Goal: Transaction & Acquisition: Purchase product/service

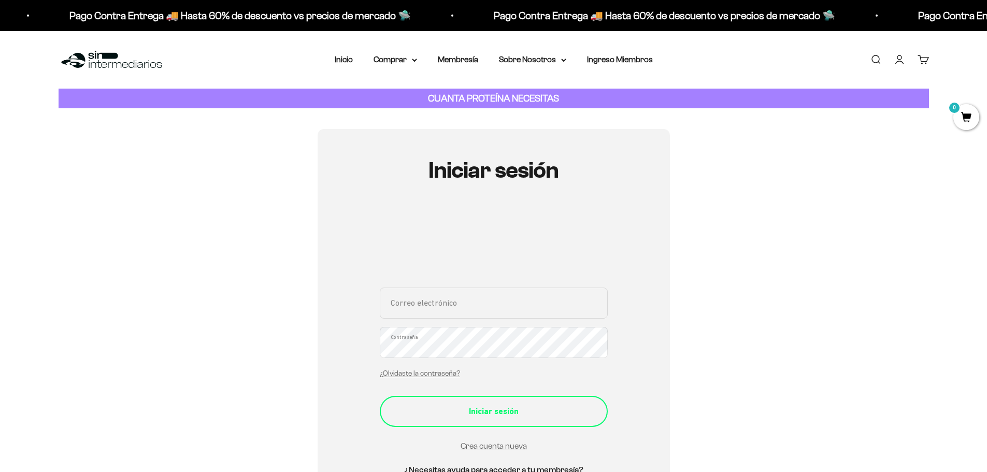
type input "[EMAIL_ADDRESS][DOMAIN_NAME]"
click at [464, 417] on div "Iniciar sesión" at bounding box center [494, 411] width 187 height 13
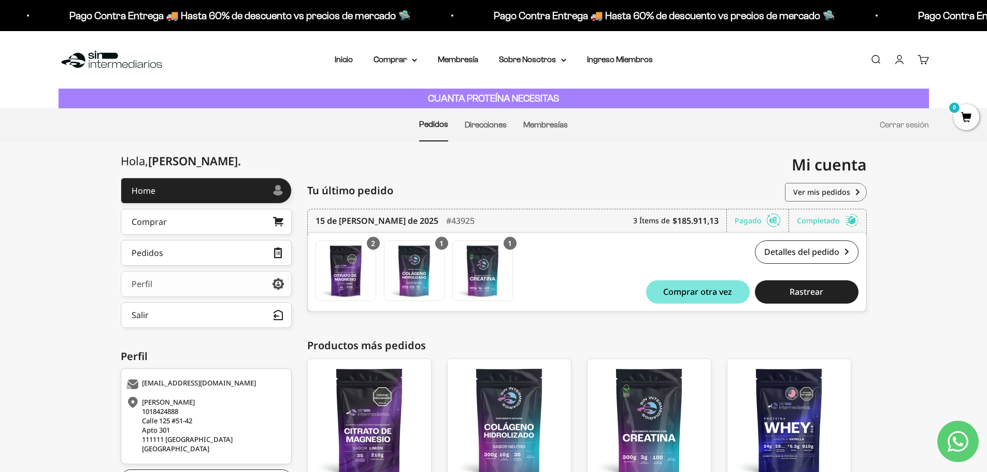
click at [177, 283] on link "Perfil" at bounding box center [206, 284] width 171 height 26
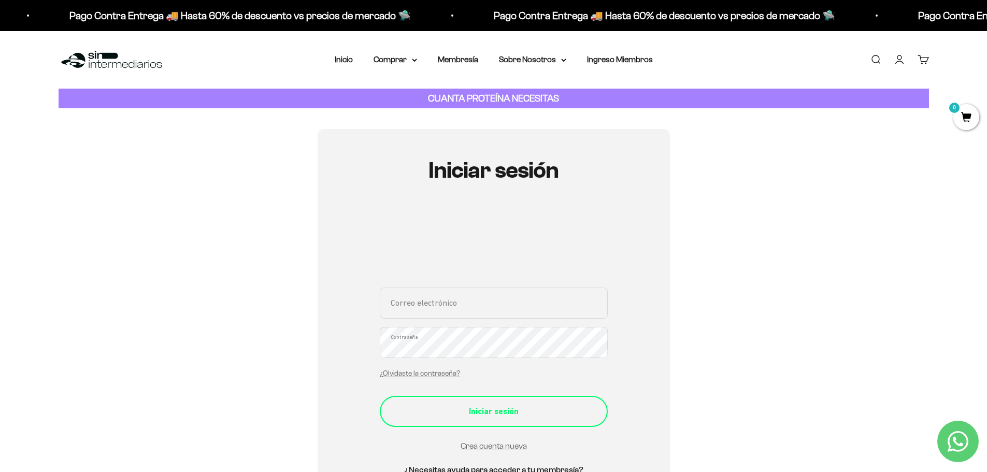
type input "[EMAIL_ADDRESS][DOMAIN_NAME]"
click at [528, 409] on div "Iniciar sesión" at bounding box center [494, 411] width 187 height 13
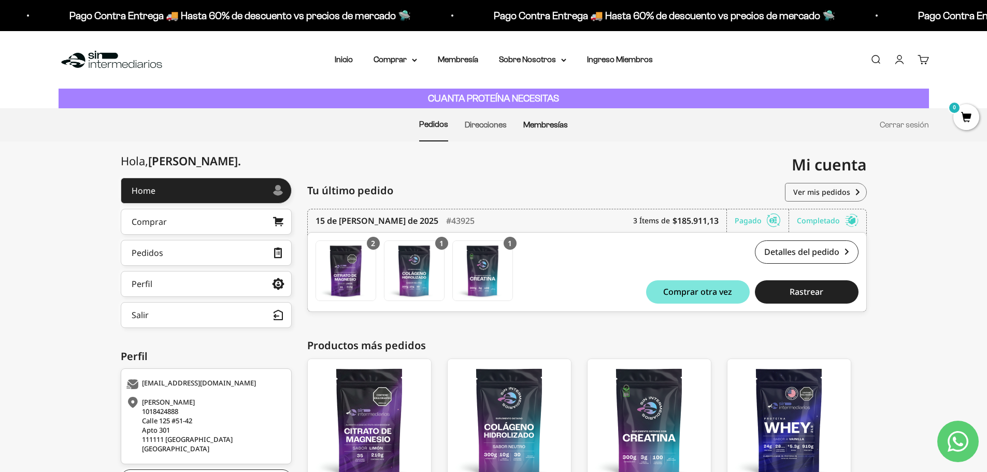
click at [539, 127] on link "Membresías" at bounding box center [545, 124] width 45 height 9
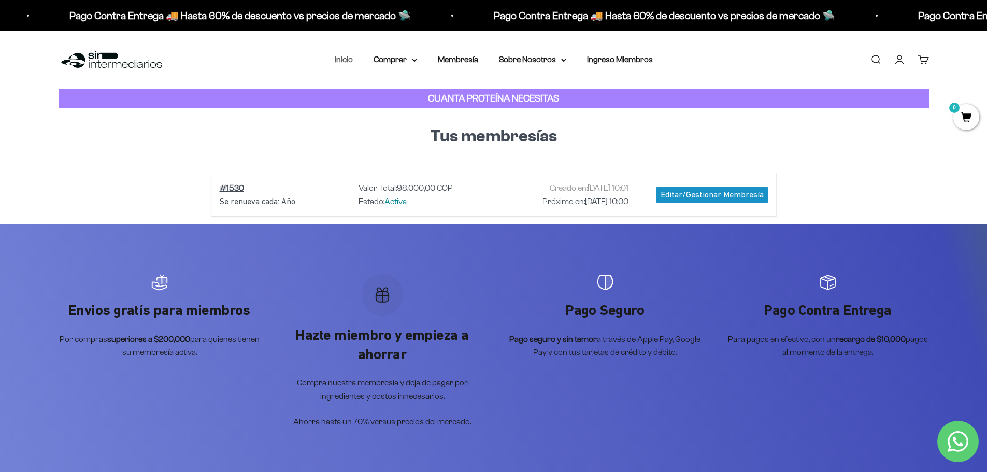
click at [348, 57] on link "Inicio" at bounding box center [344, 59] width 18 height 9
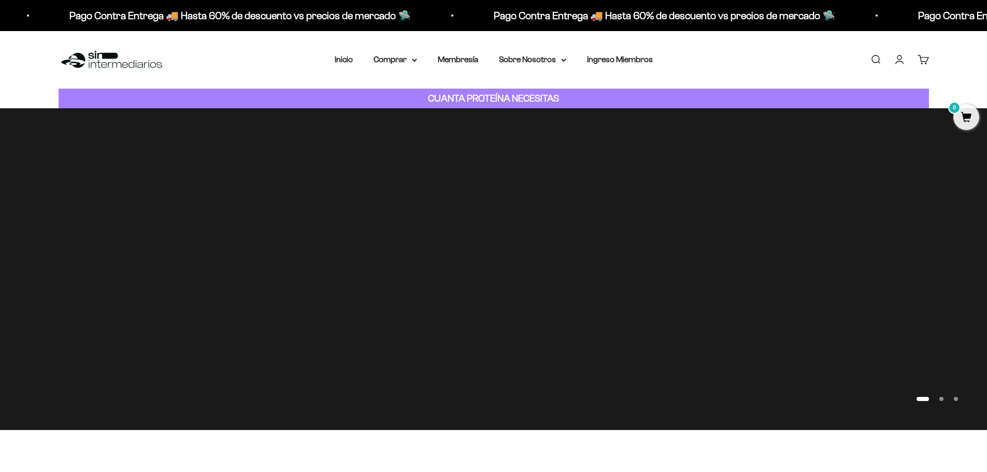
click at [388, 59] on summary "Comprar" at bounding box center [396, 59] width 44 height 13
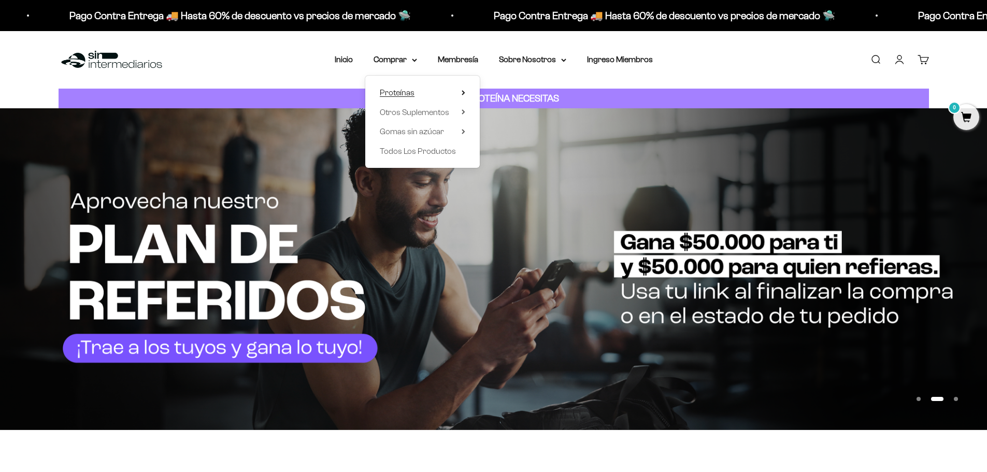
click at [405, 86] on span "Proteínas" at bounding box center [397, 92] width 35 height 13
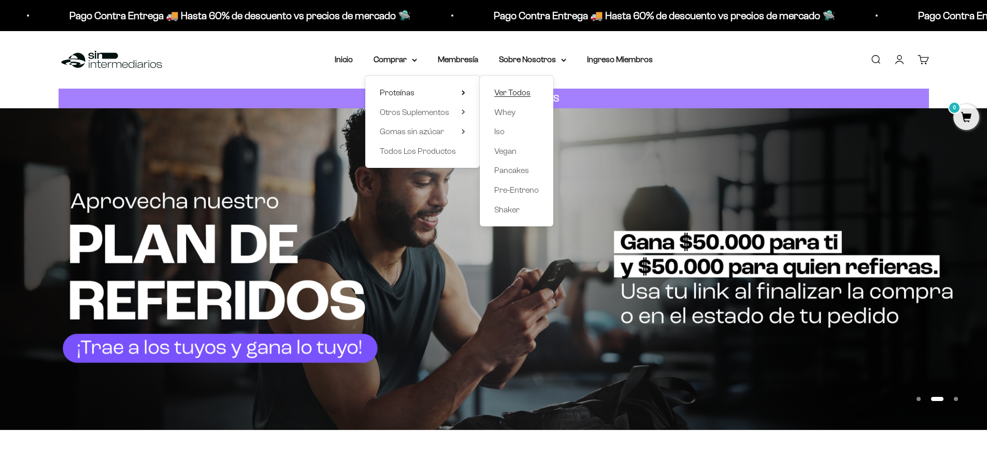
click at [523, 94] on span "Ver Todos" at bounding box center [512, 92] width 36 height 9
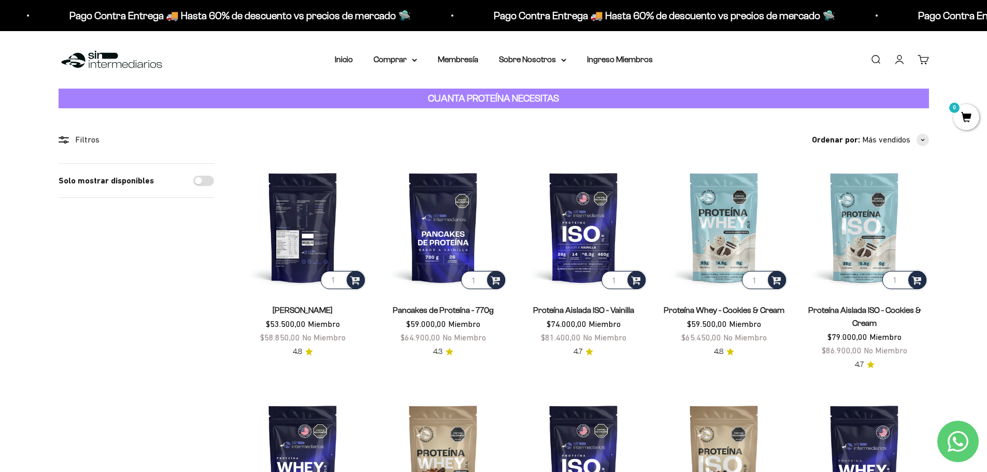
click at [290, 244] on img at bounding box center [303, 227] width 128 height 128
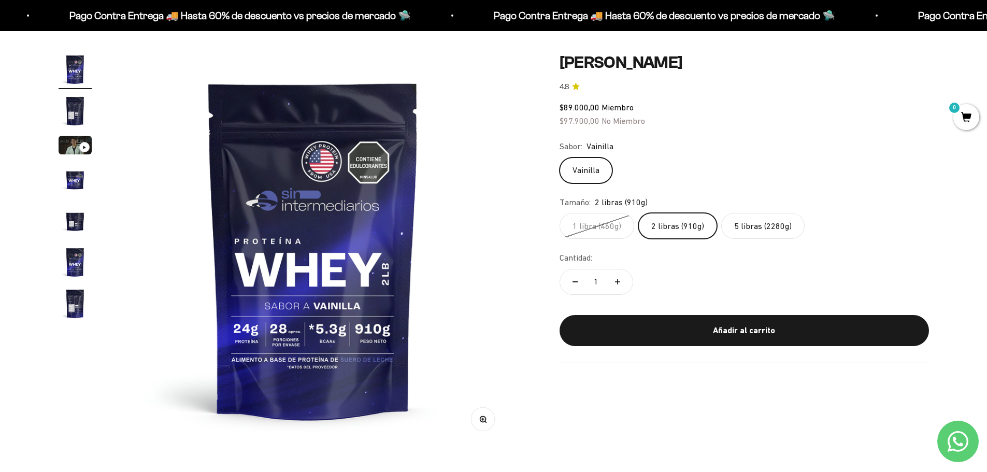
scroll to position [155, 0]
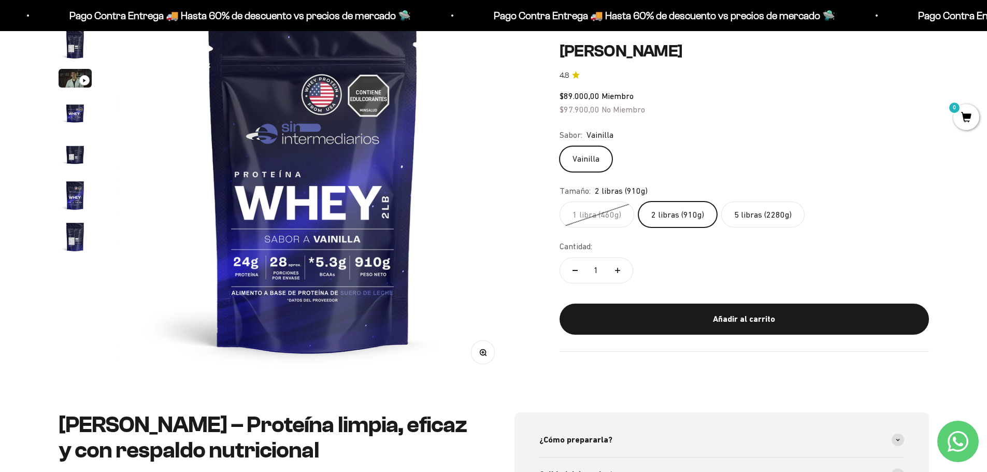
click at [769, 217] on label "5 libras (2280g)" at bounding box center [762, 215] width 83 height 26
click at [560, 202] on input "5 libras (2280g)" at bounding box center [559, 201] width 1 height 1
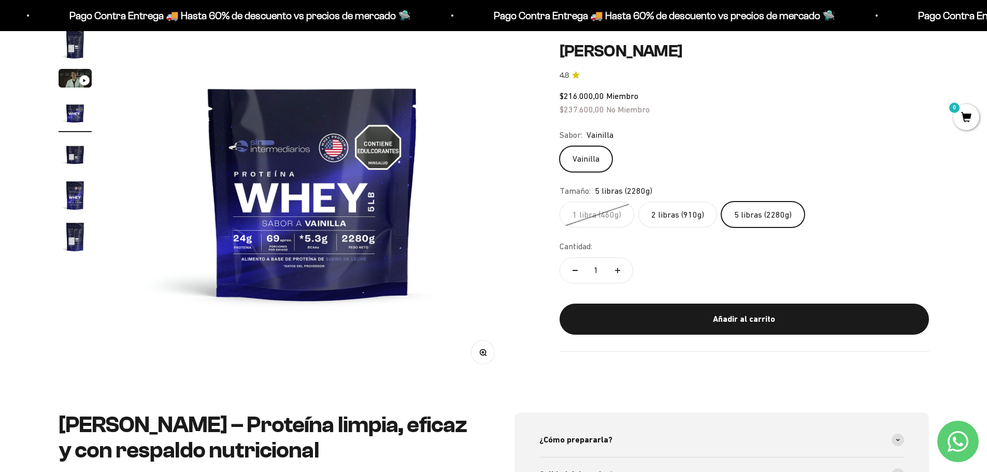
click at [675, 215] on label "2 libras (910g)" at bounding box center [678, 215] width 79 height 26
click at [560, 202] on input "2 libras (910g)" at bounding box center [559, 201] width 1 height 1
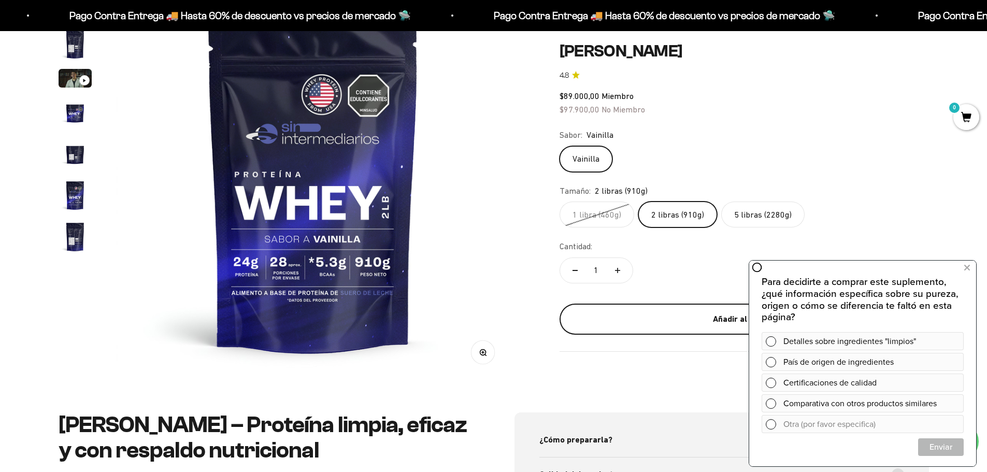
click at [681, 314] on div "Añadir al carrito" at bounding box center [745, 319] width 328 height 13
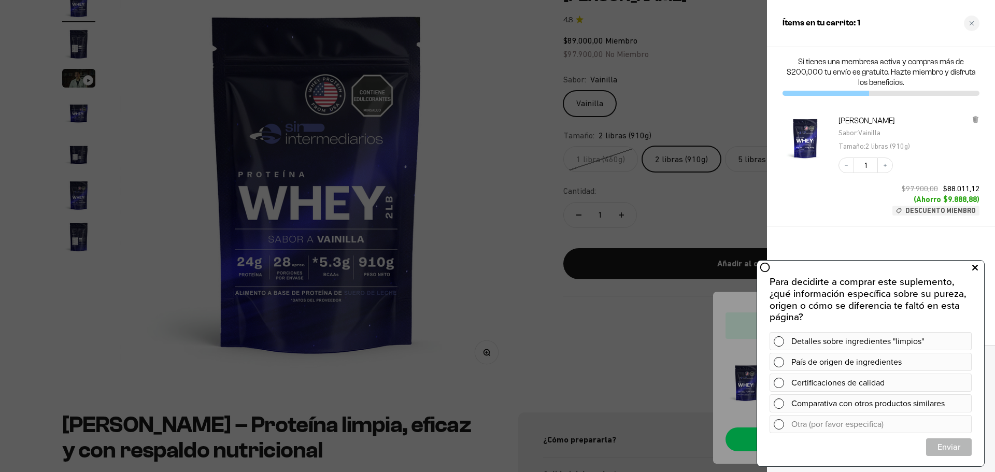
click at [975, 268] on icon at bounding box center [975, 267] width 6 height 13
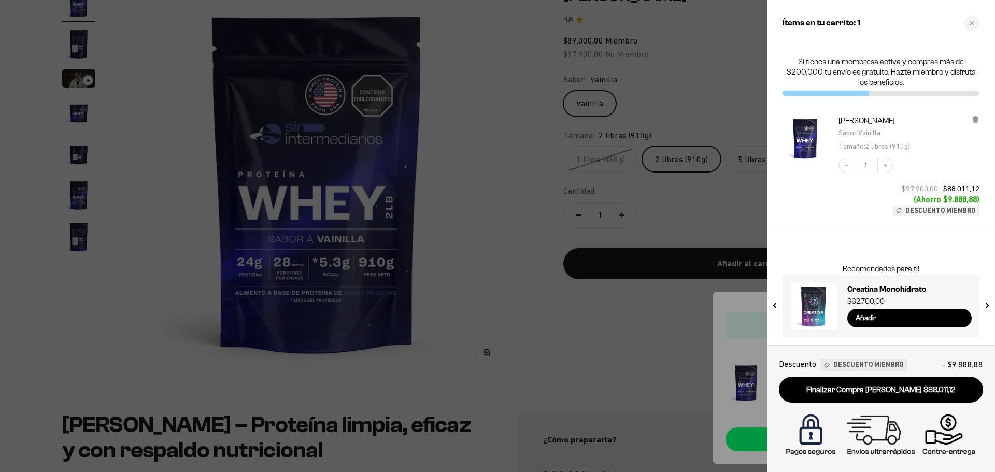
click at [177, 94] on div at bounding box center [497, 236] width 995 height 472
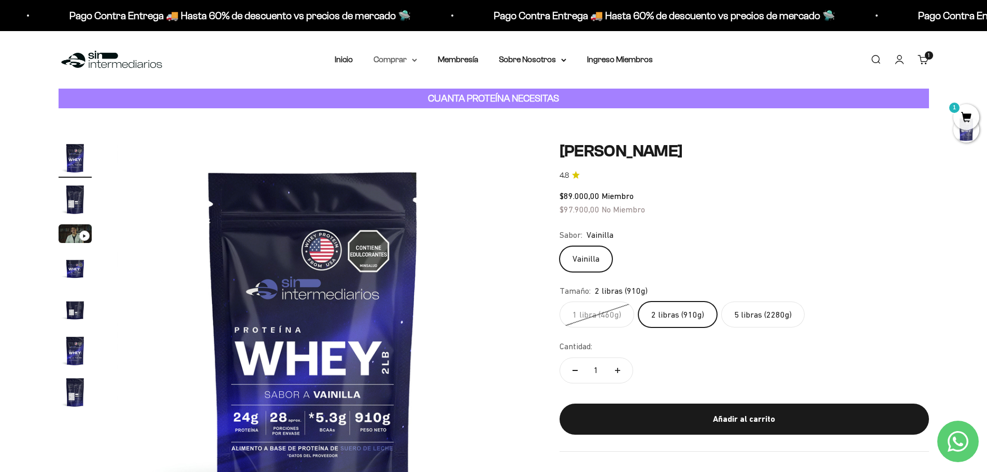
click at [394, 61] on summary "Comprar" at bounding box center [396, 59] width 44 height 13
click at [426, 95] on summary "Proteínas" at bounding box center [423, 92] width 86 height 13
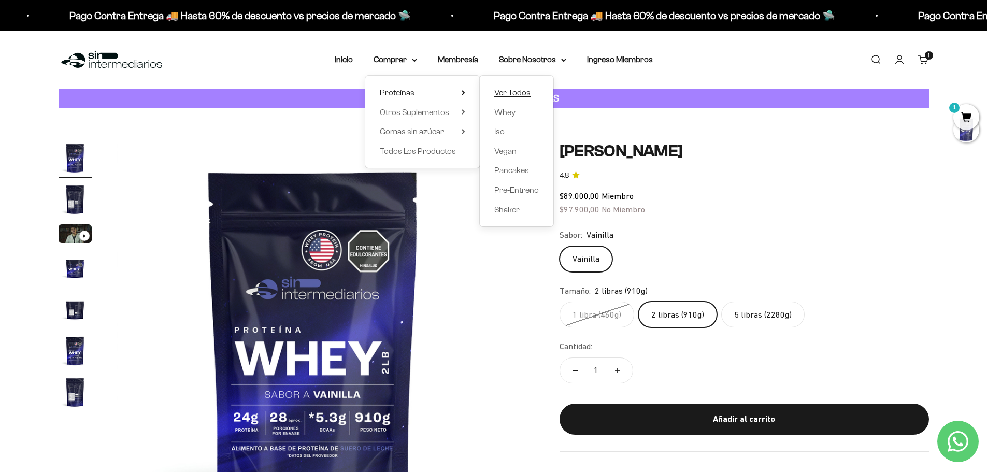
click at [507, 90] on span "Ver Todos" at bounding box center [512, 92] width 36 height 9
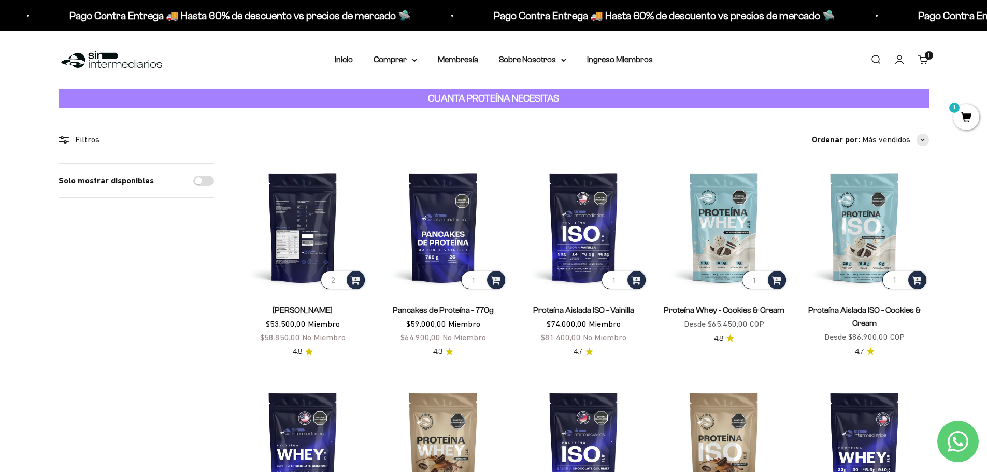
type input "2"
click at [338, 276] on input "2" at bounding box center [343, 280] width 44 height 18
click at [360, 278] on span at bounding box center [355, 280] width 10 height 12
click at [313, 197] on img at bounding box center [303, 227] width 128 height 128
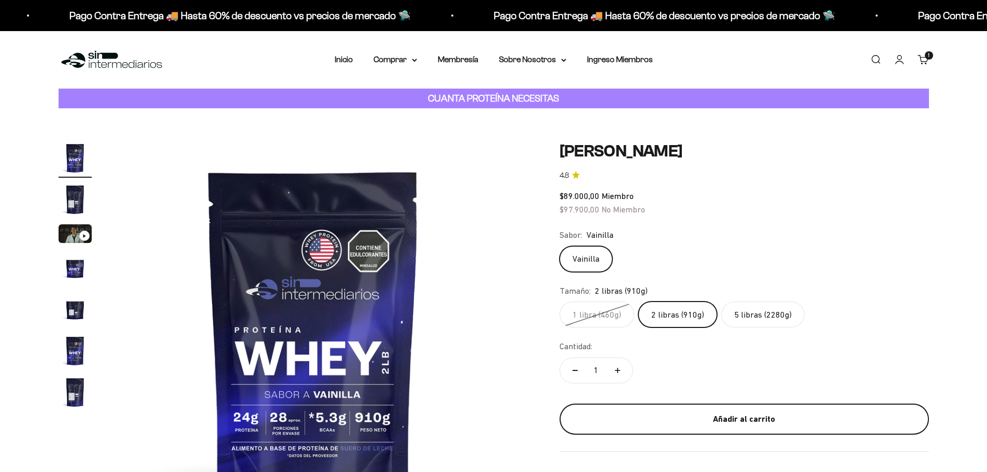
click at [716, 416] on div "Añadir al carrito" at bounding box center [745, 419] width 328 height 13
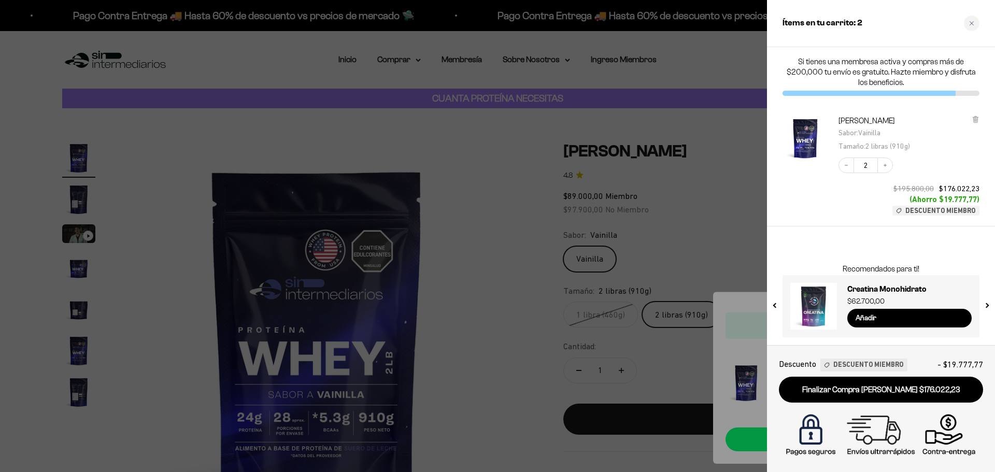
click at [416, 134] on div at bounding box center [497, 236] width 995 height 472
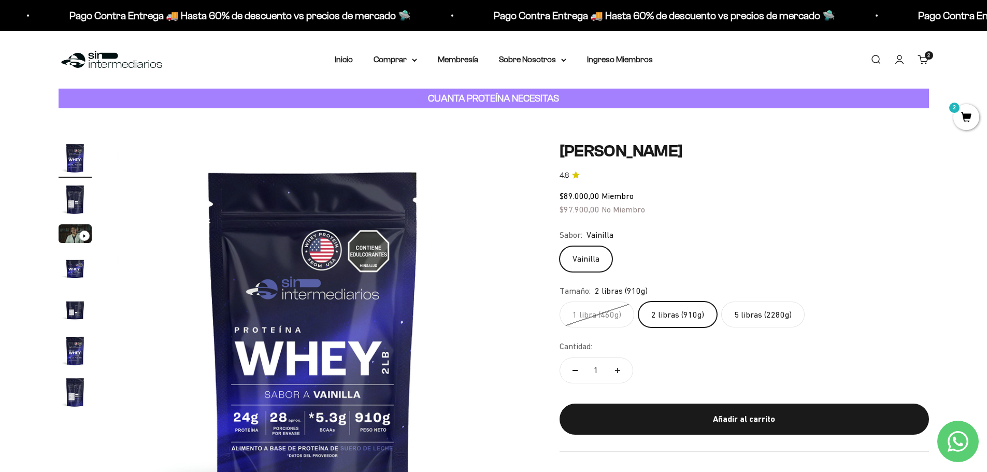
click at [898, 57] on link "Cuenta" at bounding box center [899, 59] width 11 height 11
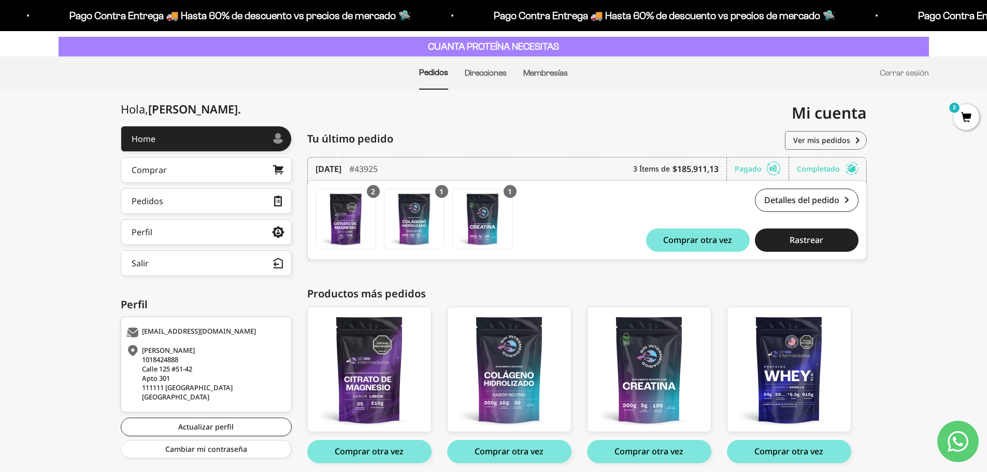
scroll to position [92, 0]
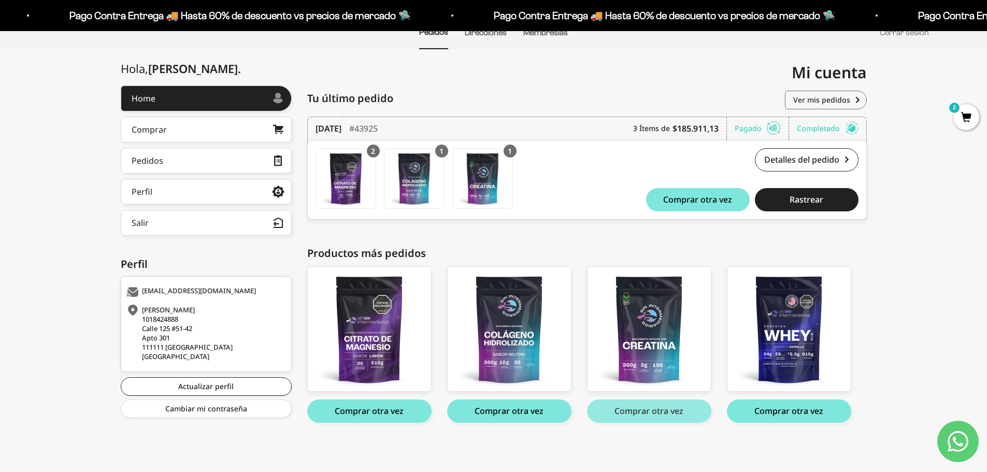
click at [647, 413] on button "Comprar otra vez" at bounding box center [649, 411] width 124 height 23
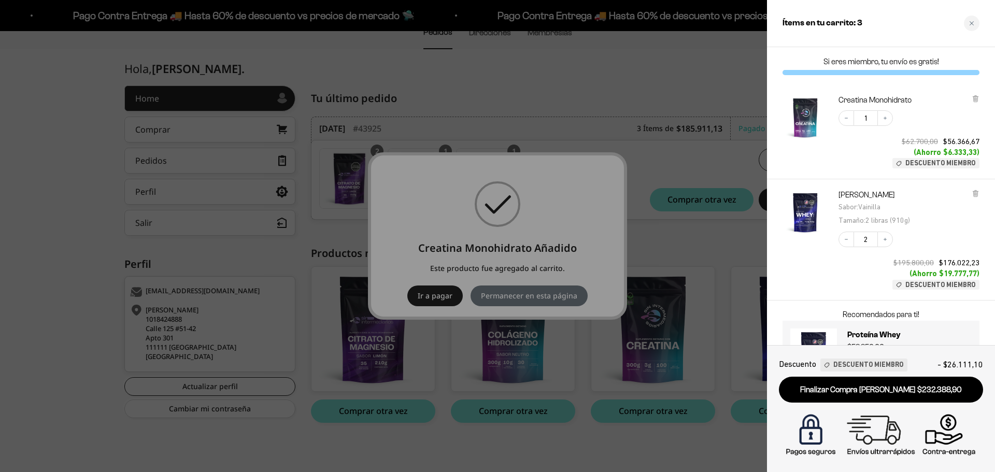
click at [527, 412] on div at bounding box center [497, 236] width 995 height 472
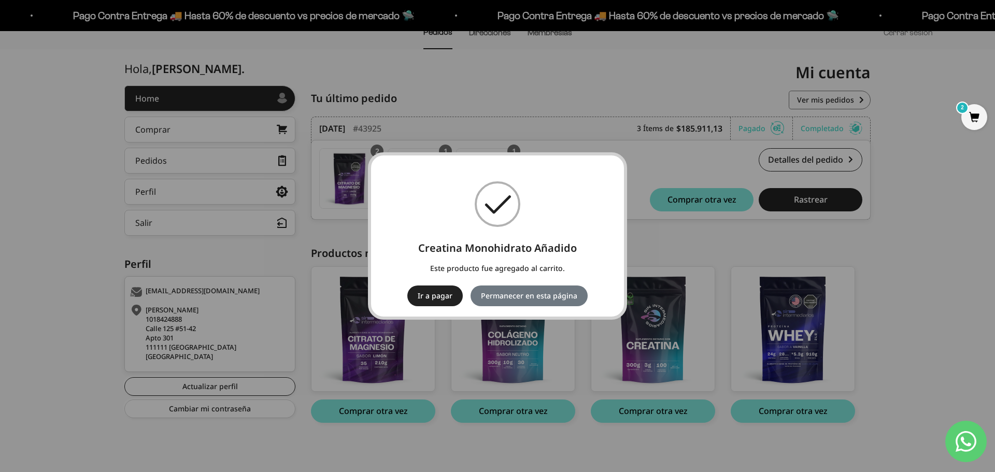
click at [517, 413] on div "× Creatina Monohidrato Añadido Este producto fue agregado al carrito. Ir a paga…" at bounding box center [497, 236] width 995 height 472
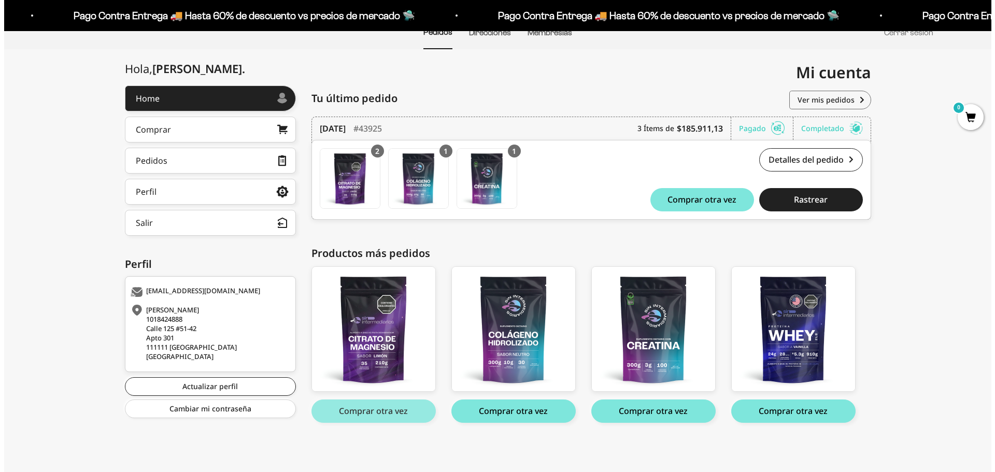
scroll to position [92, 0]
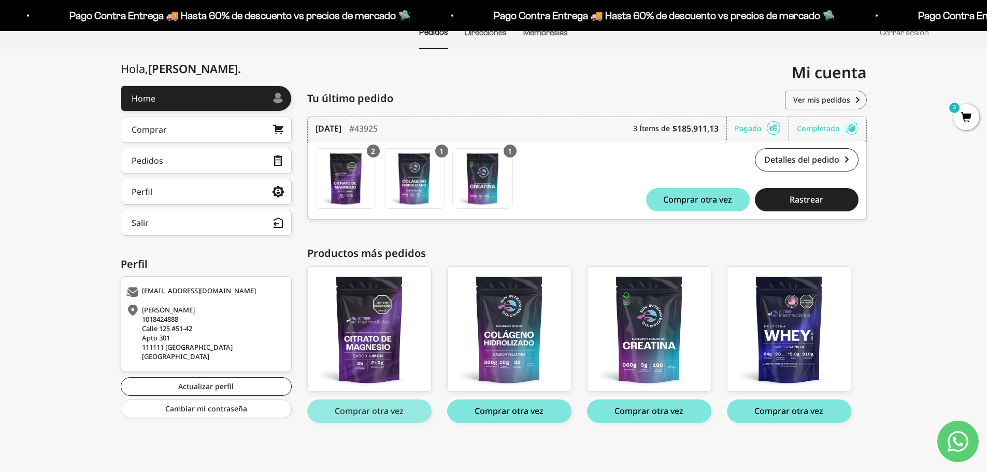
click at [379, 412] on button "Comprar otra vez" at bounding box center [369, 411] width 124 height 23
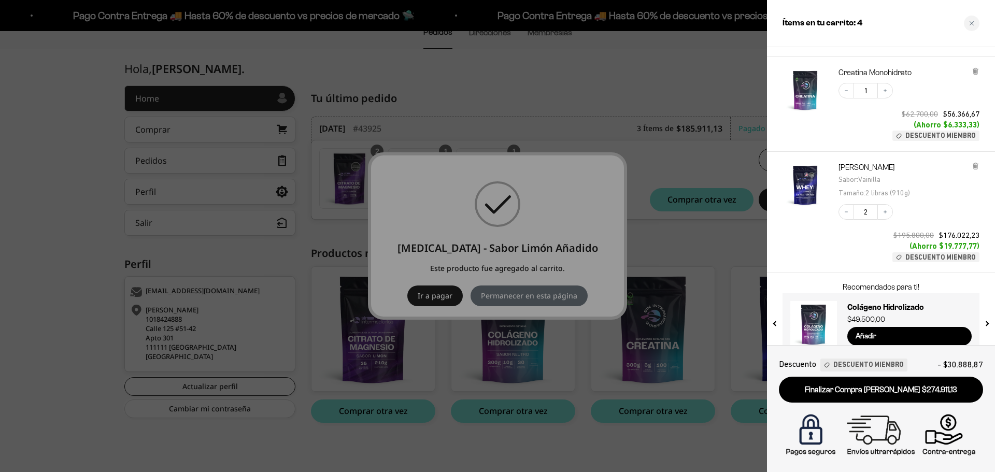
scroll to position [140, 0]
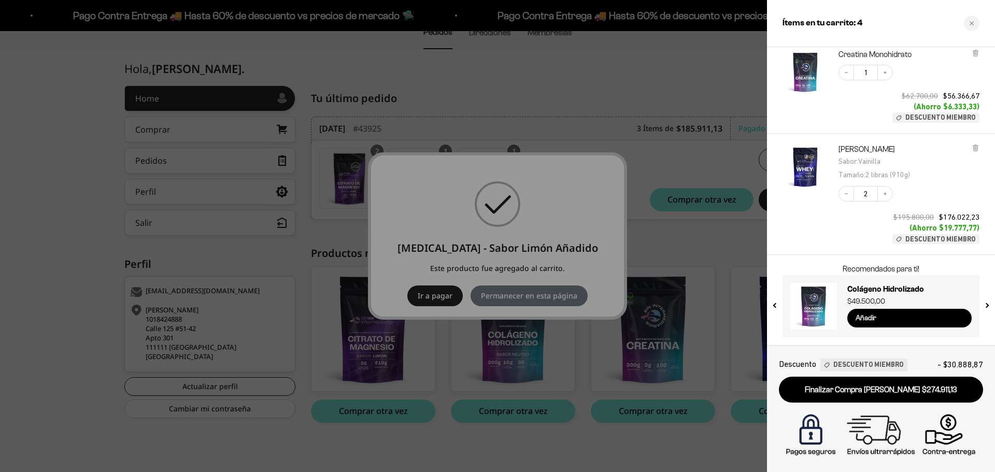
click at [869, 316] on input "Añadir" at bounding box center [909, 318] width 124 height 19
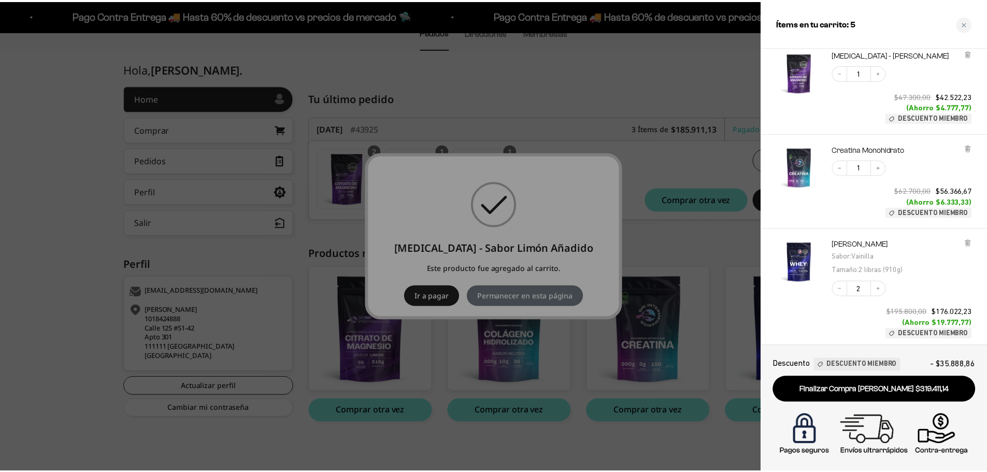
scroll to position [235, 0]
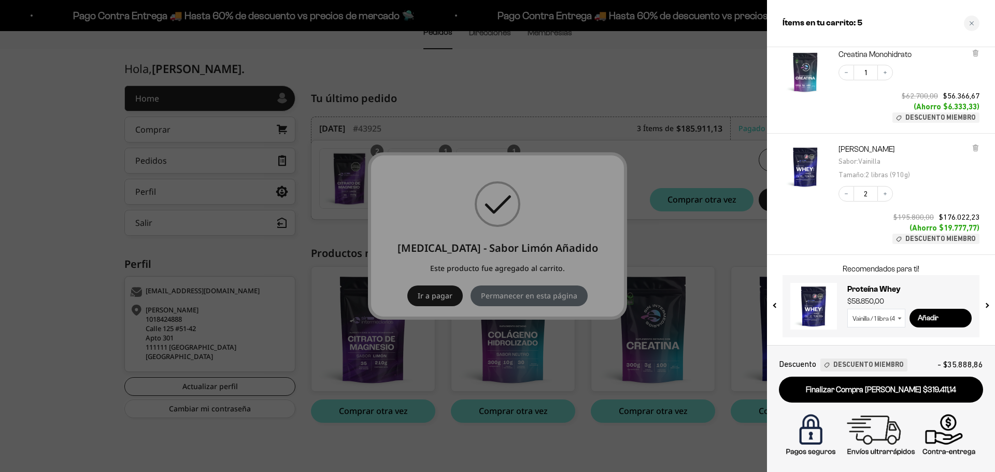
click at [525, 262] on div at bounding box center [497, 236] width 995 height 472
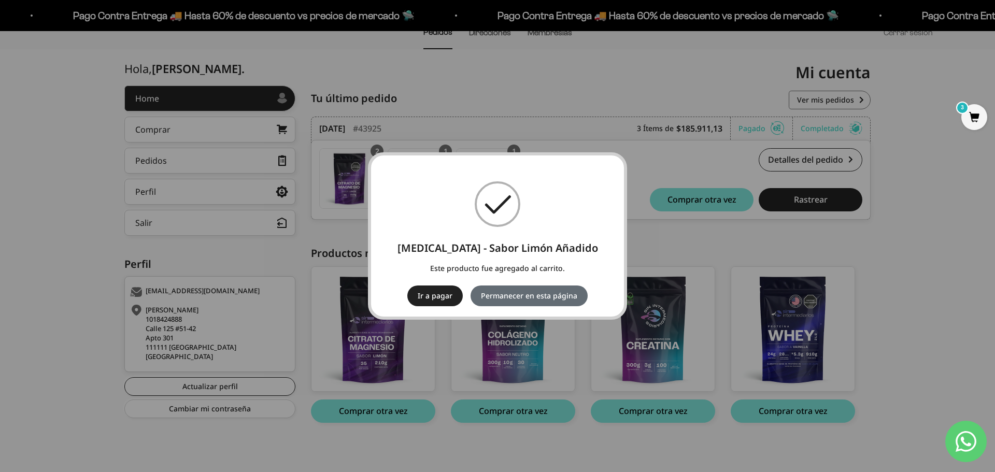
click at [518, 296] on button "Permanecer en esta página" at bounding box center [529, 296] width 117 height 21
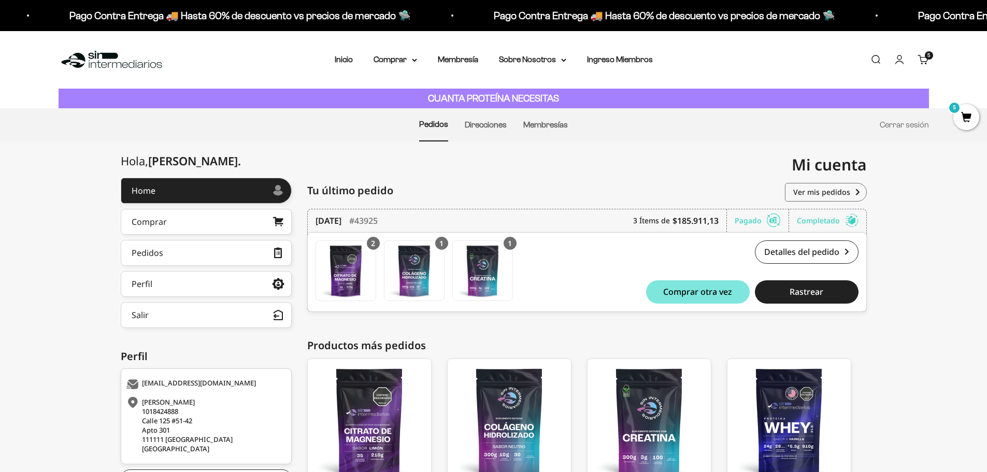
click at [924, 59] on link "Carrito 5 artículos 5" at bounding box center [923, 59] width 11 height 11
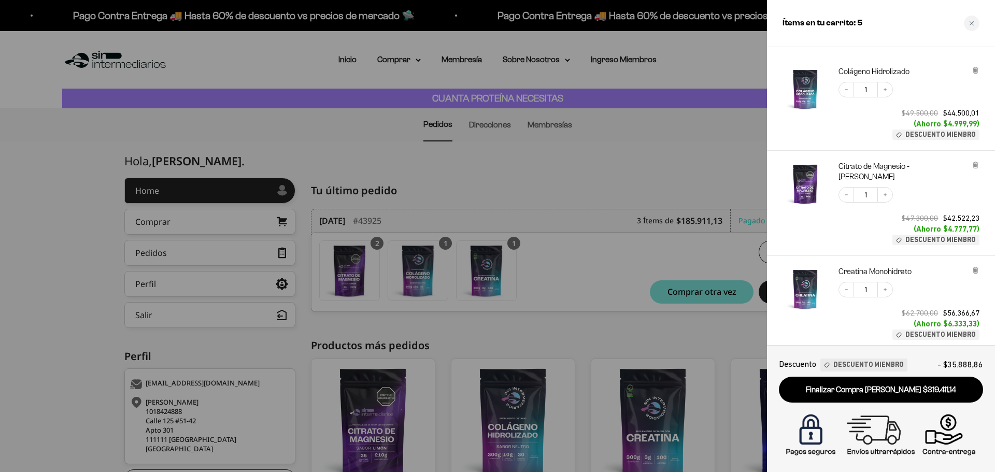
scroll to position [52, 0]
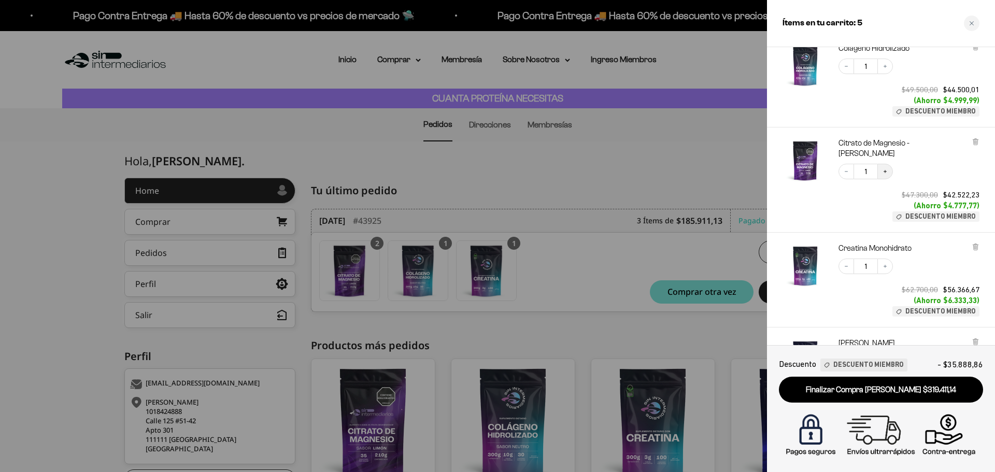
click at [888, 168] on icon "Increase quantity" at bounding box center [885, 171] width 6 height 6
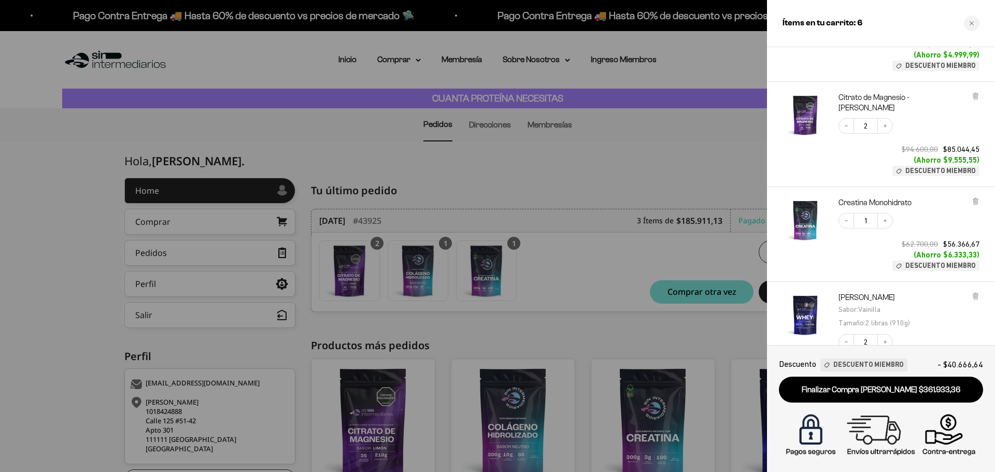
scroll to position [104, 0]
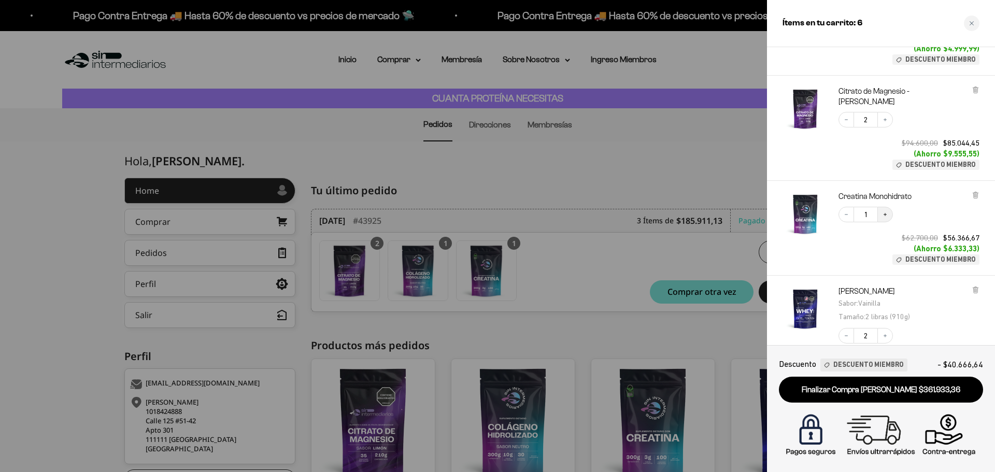
click at [887, 211] on icon "Increase quantity" at bounding box center [885, 214] width 6 height 6
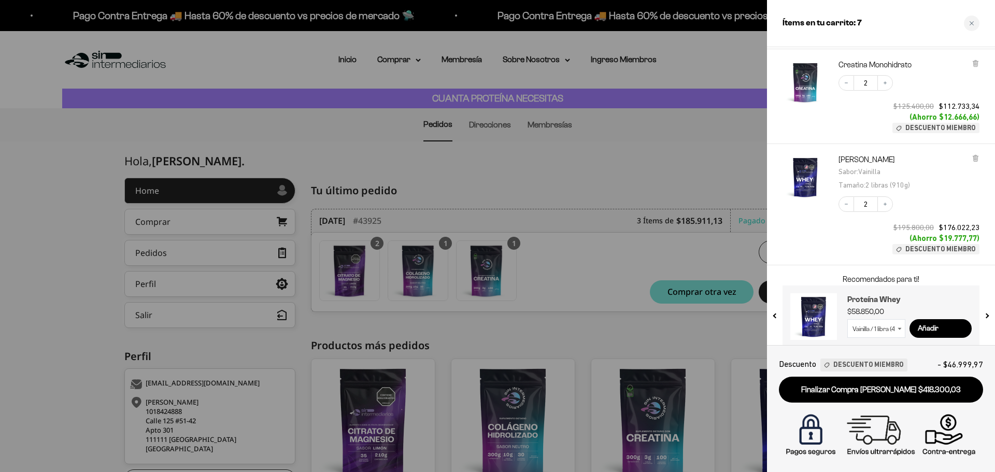
scroll to position [132, 0]
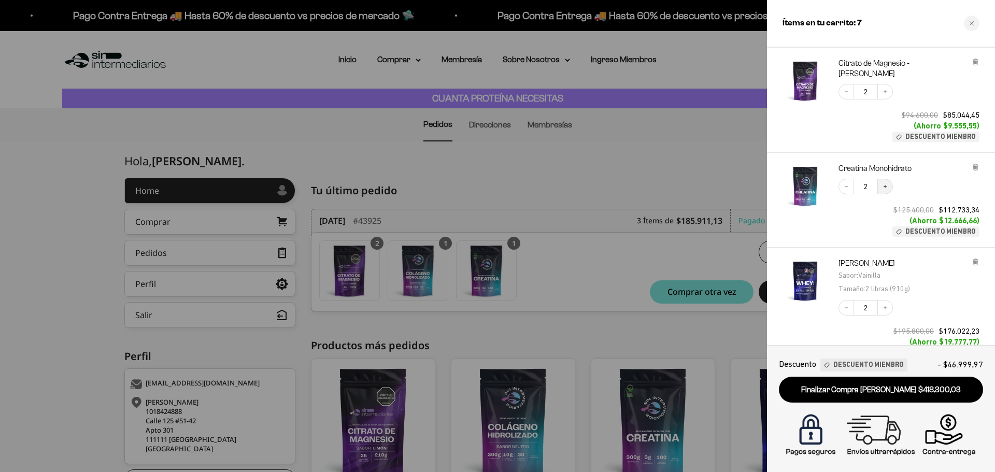
click at [883, 183] on icon "Increase quantity" at bounding box center [885, 186] width 6 height 6
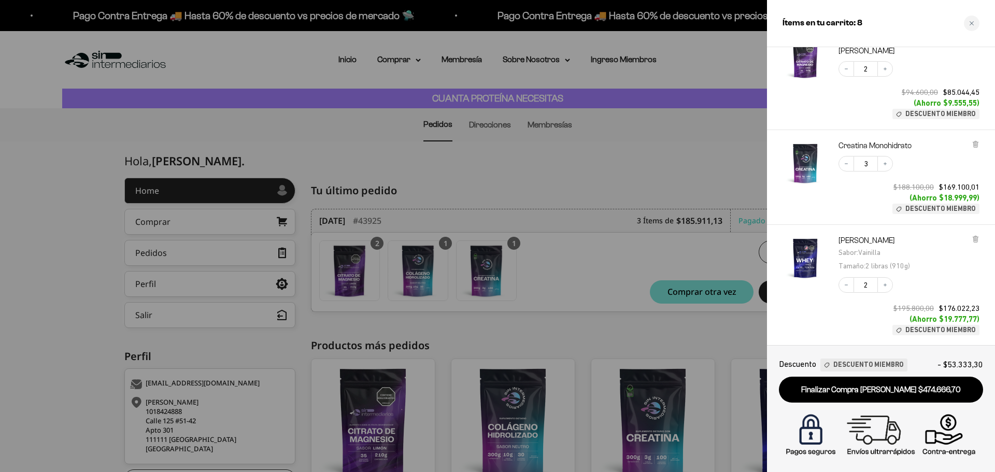
scroll to position [155, 0]
click at [889, 155] on button "Increase quantity" at bounding box center [886, 163] width 16 height 16
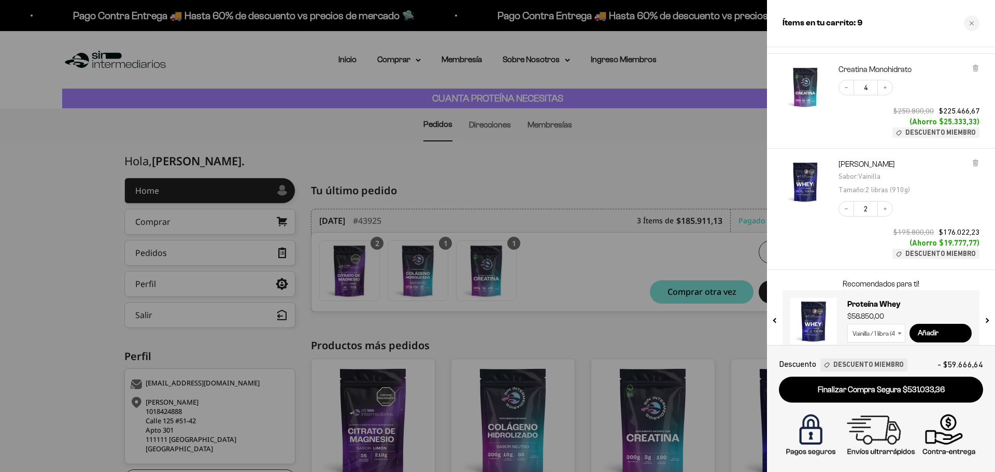
scroll to position [235, 0]
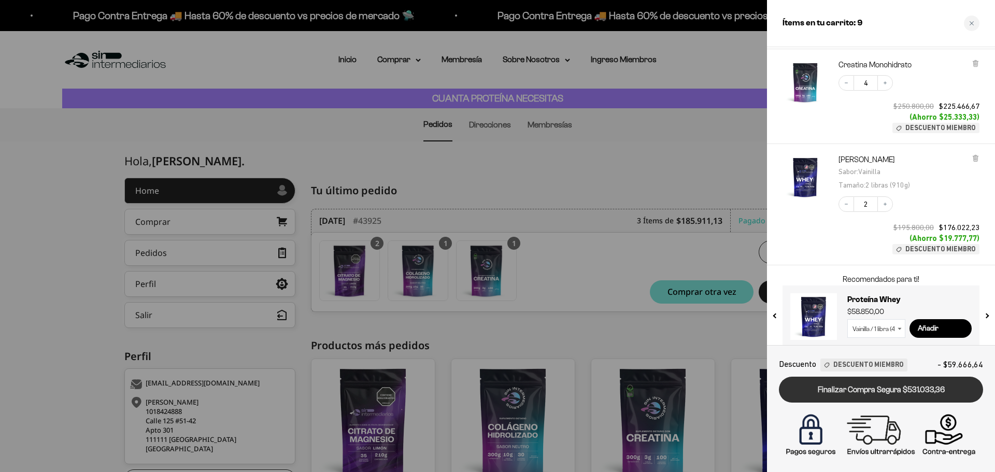
click at [869, 394] on link "Finalizar Compra Segura $531.033,36" at bounding box center [881, 390] width 204 height 26
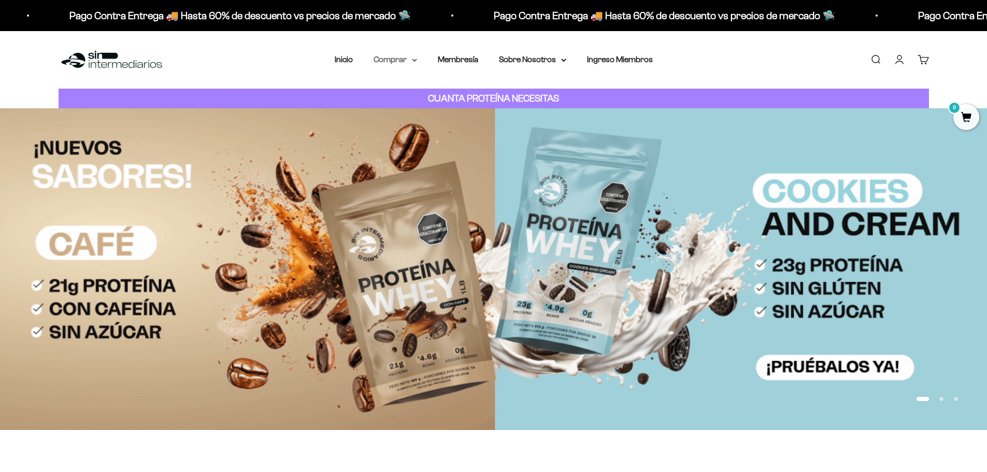
click at [391, 62] on summary "Comprar" at bounding box center [396, 59] width 44 height 13
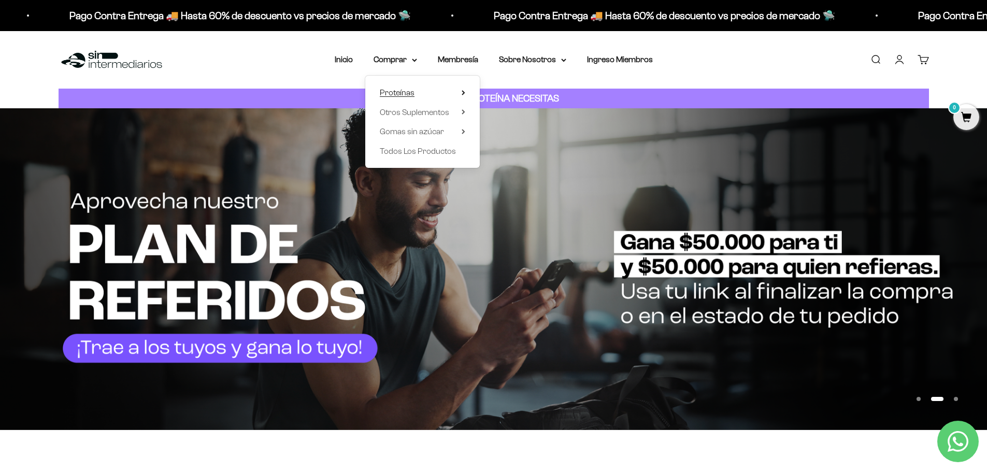
click at [394, 94] on span "Proteínas" at bounding box center [397, 92] width 35 height 9
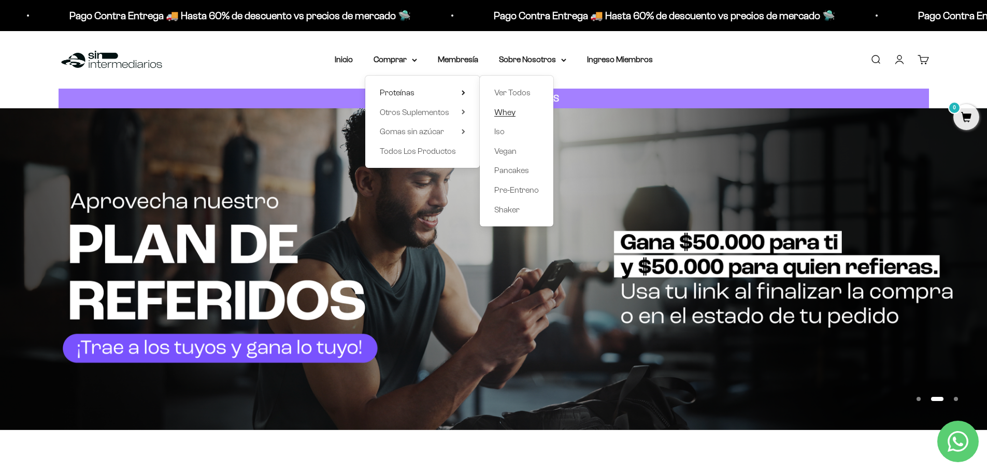
click at [508, 114] on span "Whey" at bounding box center [504, 112] width 21 height 9
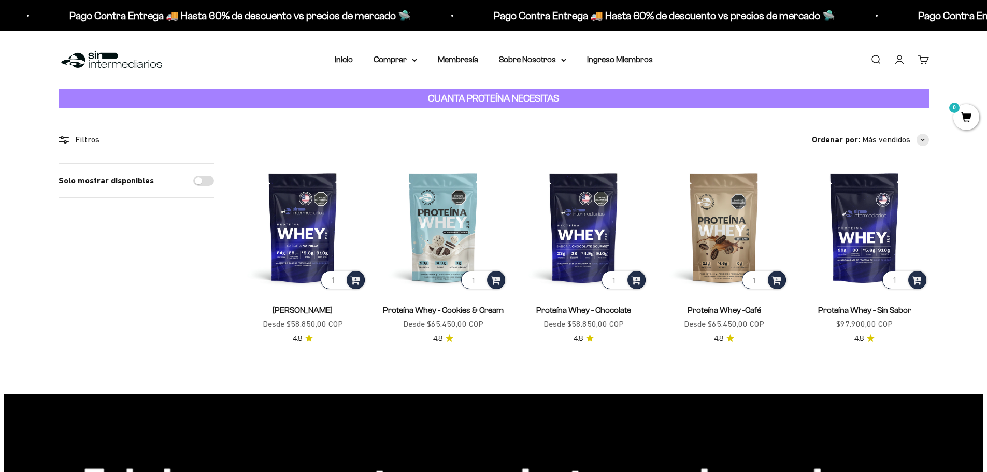
click at [322, 328] on sale-price "Precio de oferta Desde $58.850,00 COP" at bounding box center [303, 324] width 80 height 13
click at [295, 275] on img at bounding box center [303, 227] width 128 height 128
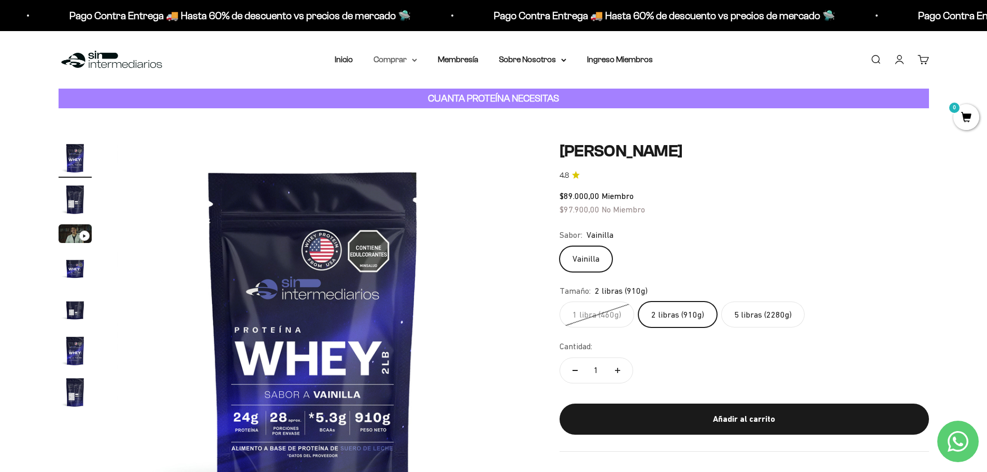
click at [409, 61] on summary "Comprar" at bounding box center [396, 59] width 44 height 13
click at [413, 110] on span "Otros Suplementos" at bounding box center [414, 112] width 69 height 9
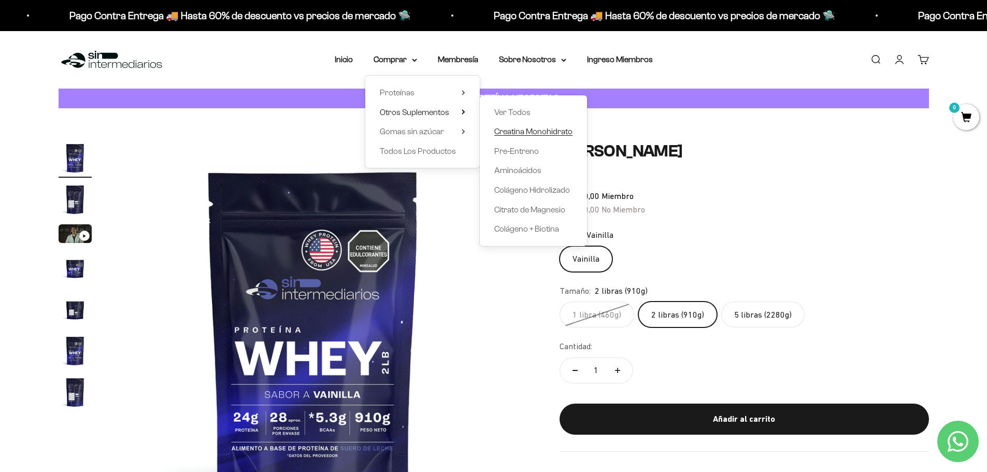
click at [540, 132] on span "Creatina Monohidrato" at bounding box center [533, 131] width 78 height 9
